Goal: Check status

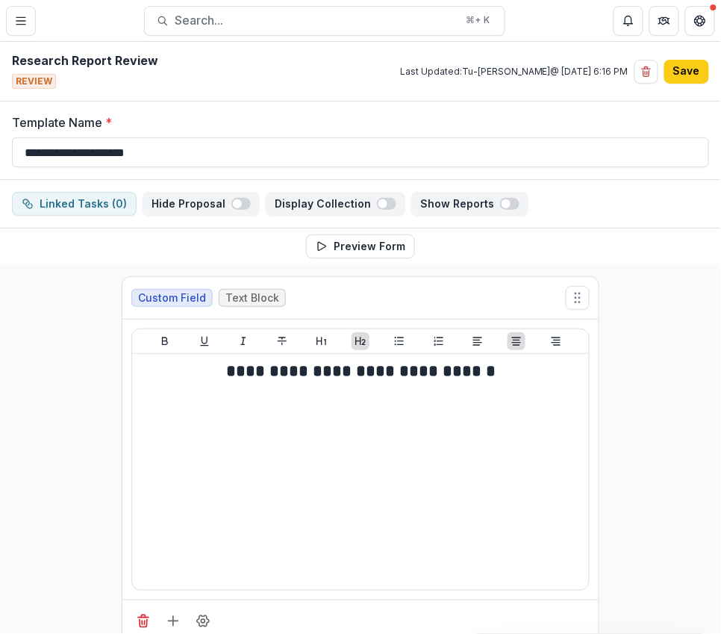
scroll to position [1525, 0]
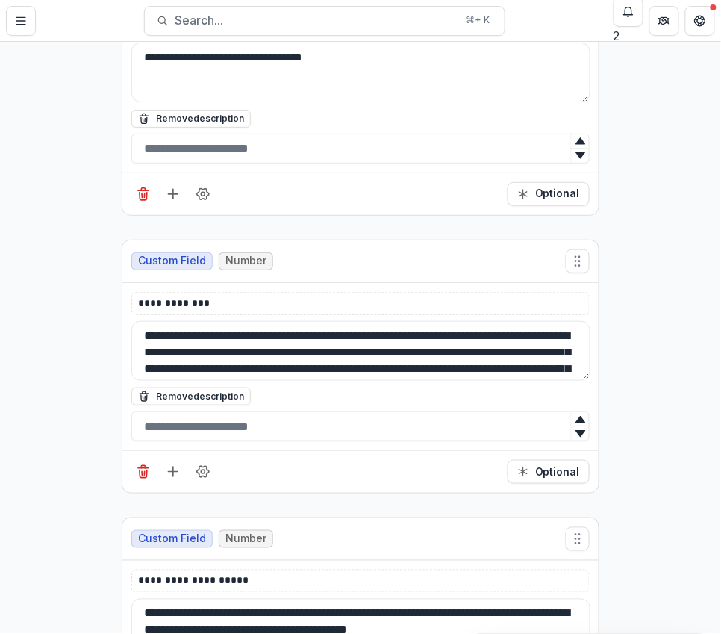
scroll to position [9359, 0]
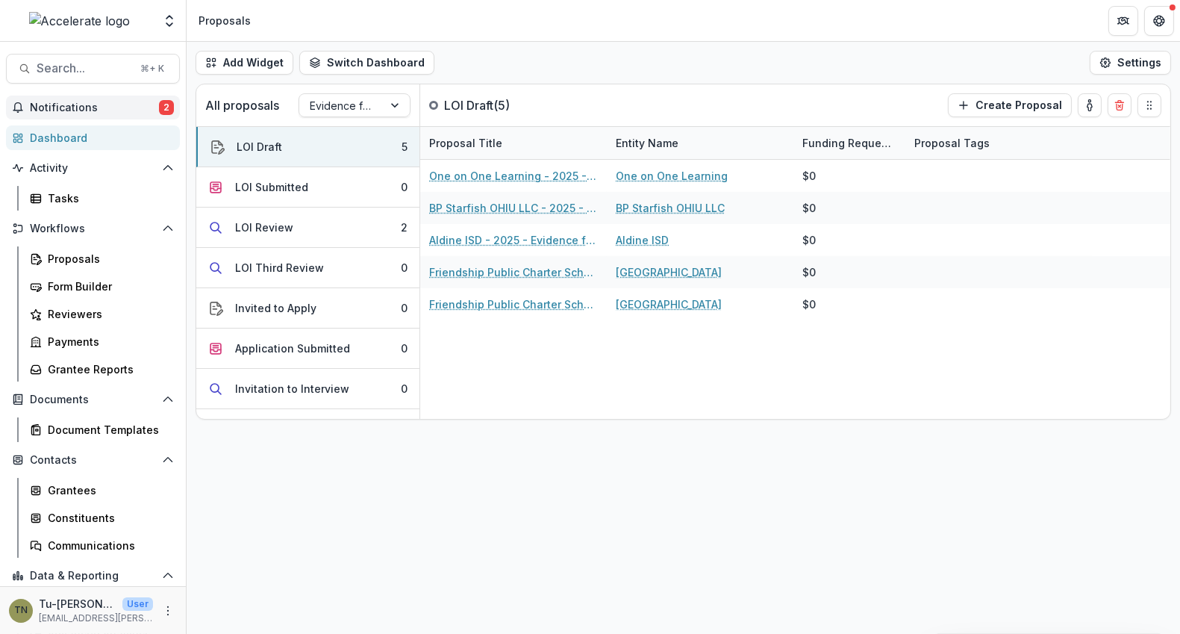
click at [118, 111] on span "Notifications" at bounding box center [94, 107] width 129 height 13
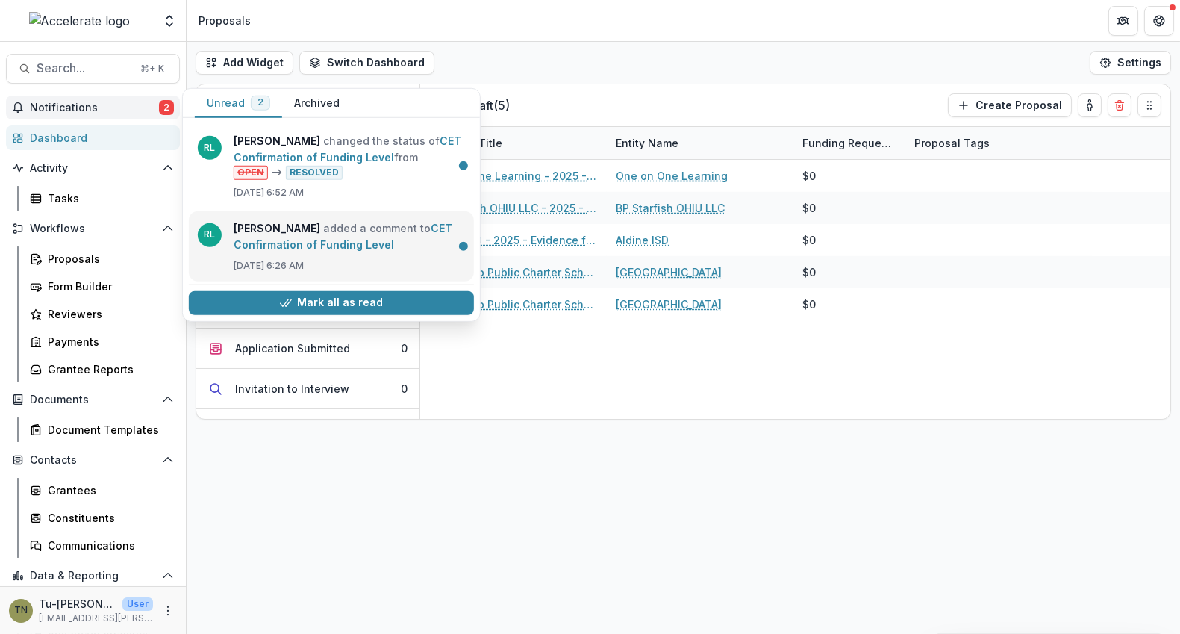
click at [342, 226] on link "CET Confirmation of Funding Level" at bounding box center [343, 236] width 219 height 29
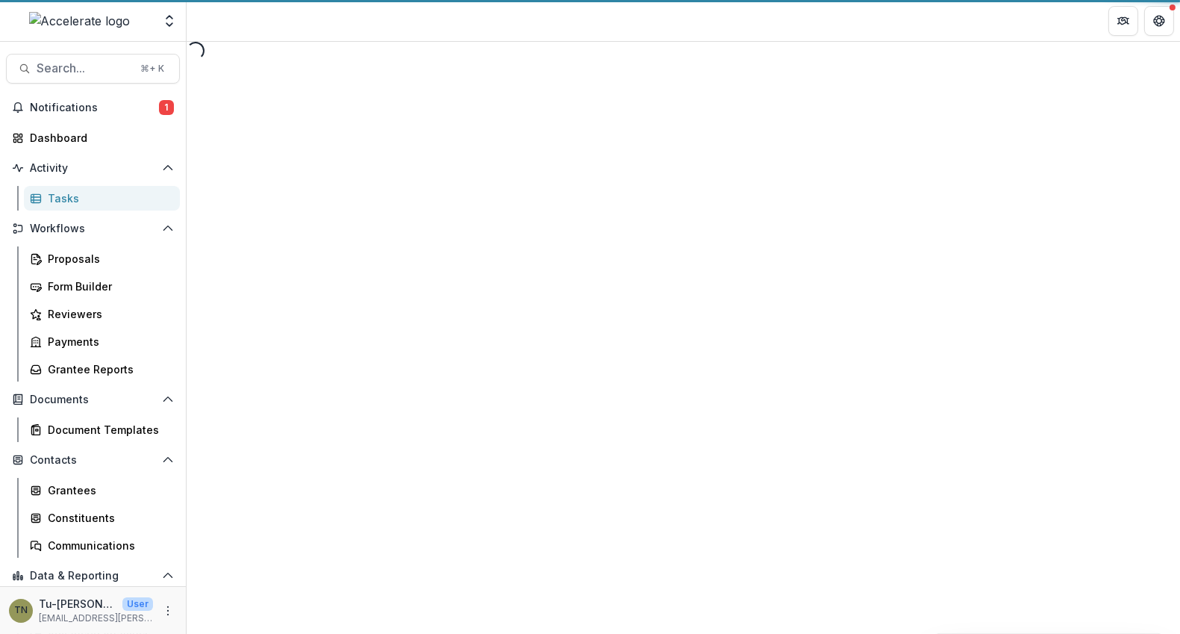
select select "********"
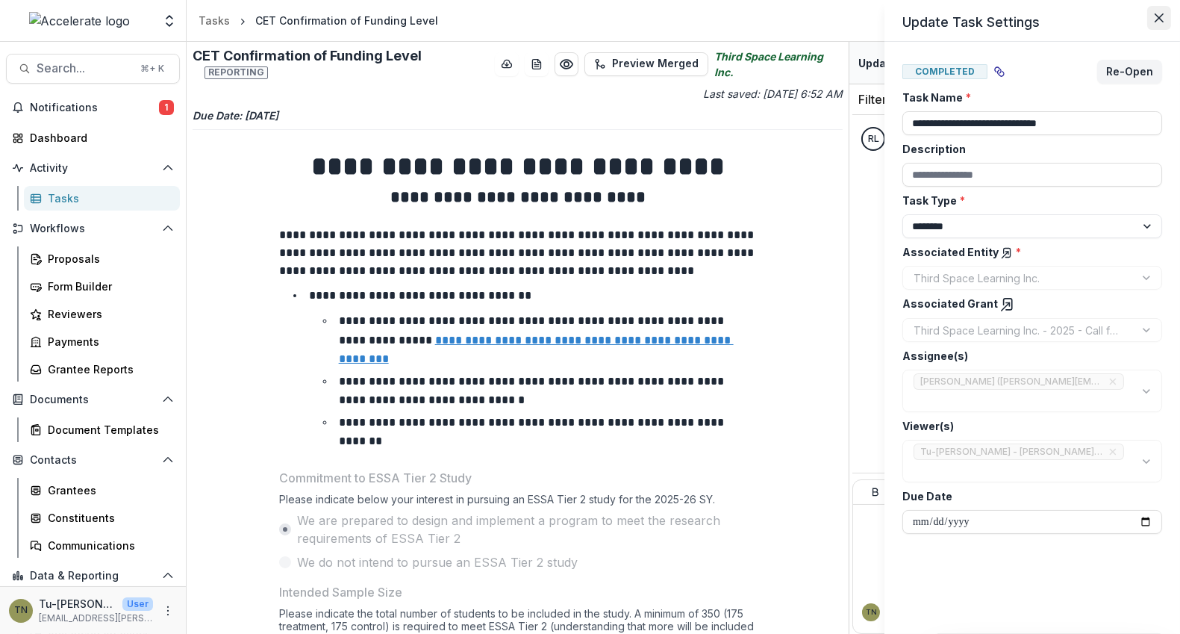
click at [1156, 19] on icon "Close" at bounding box center [1159, 17] width 9 height 9
